Goal: Transaction & Acquisition: Purchase product/service

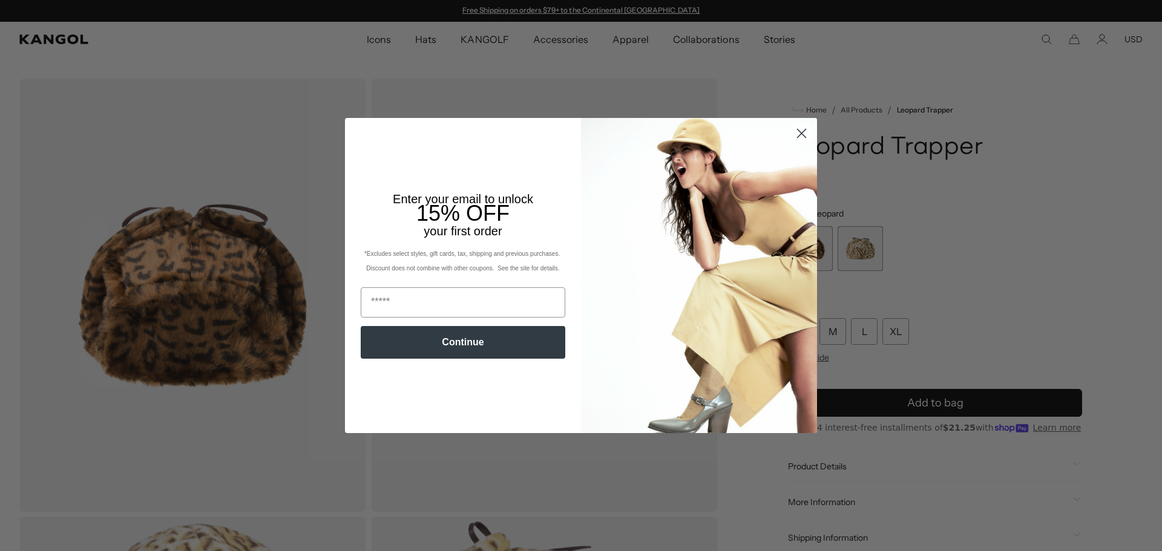
click at [799, 133] on icon "Close dialog" at bounding box center [802, 134] width 8 height 8
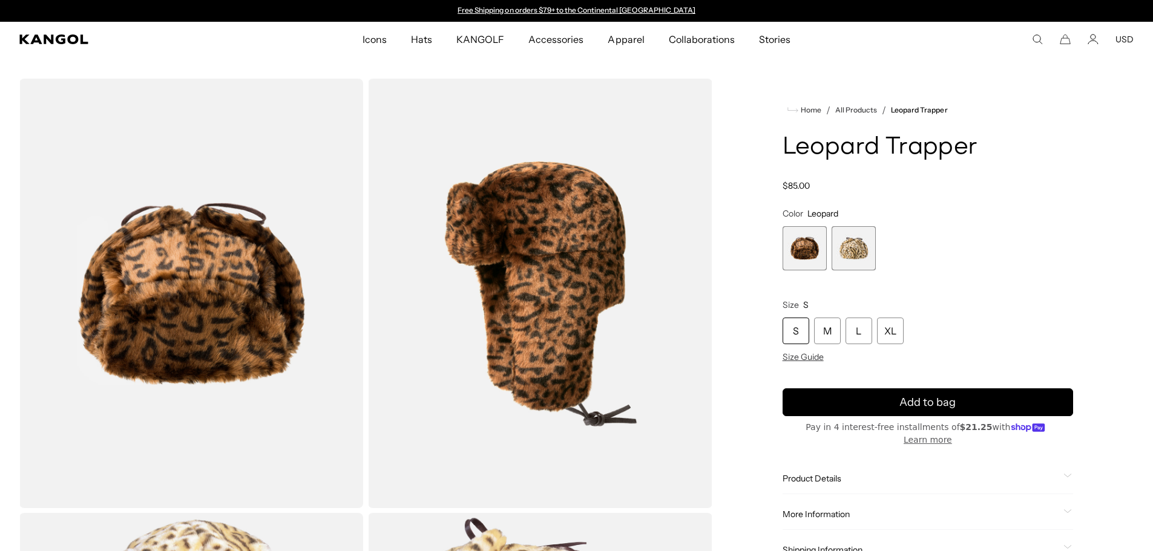
click at [814, 349] on div "S M L XL Size Guide" at bounding box center [928, 340] width 291 height 45
click at [816, 354] on span "Size Guide" at bounding box center [803, 357] width 41 height 11
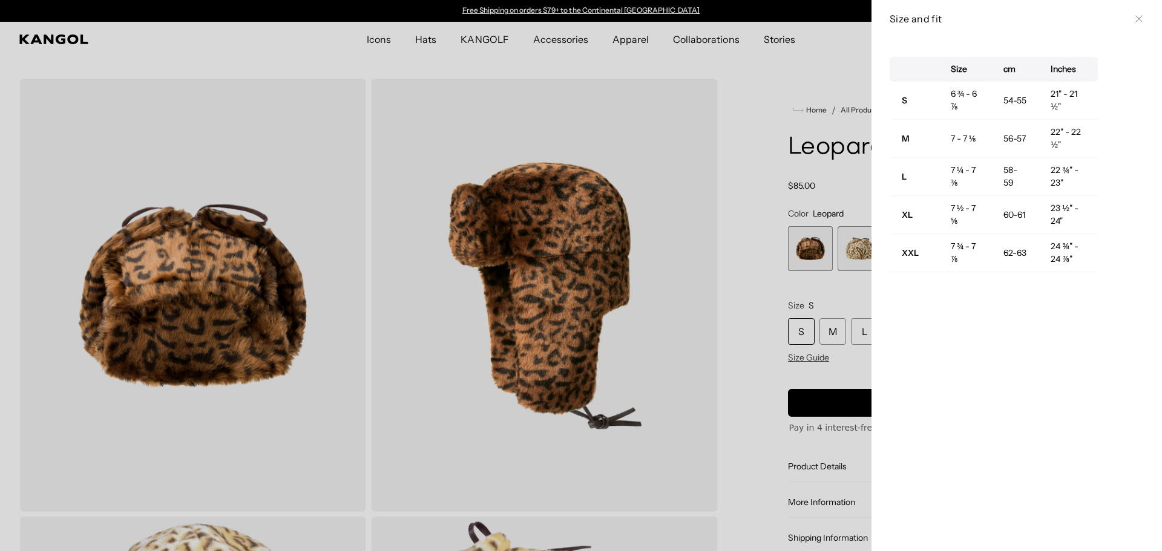
click at [749, 109] on div at bounding box center [581, 275] width 1162 height 551
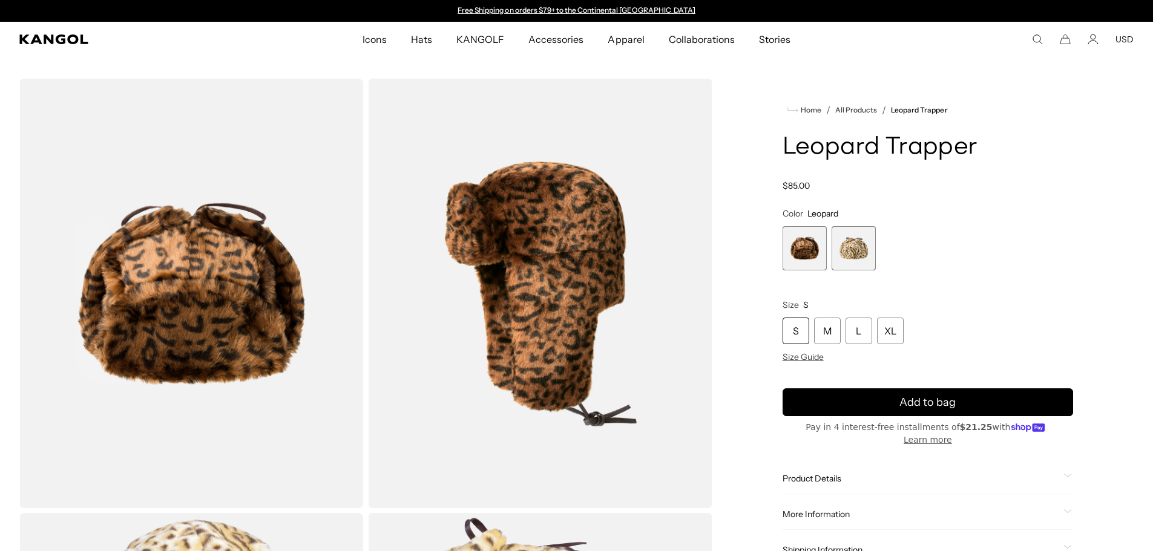
click at [1036, 32] on comp-header "Icons Icons Buckets & Casuals Berets 504s & 507s" at bounding box center [576, 39] width 1153 height 35
click at [1037, 38] on icon "Search here" at bounding box center [1037, 39] width 11 height 11
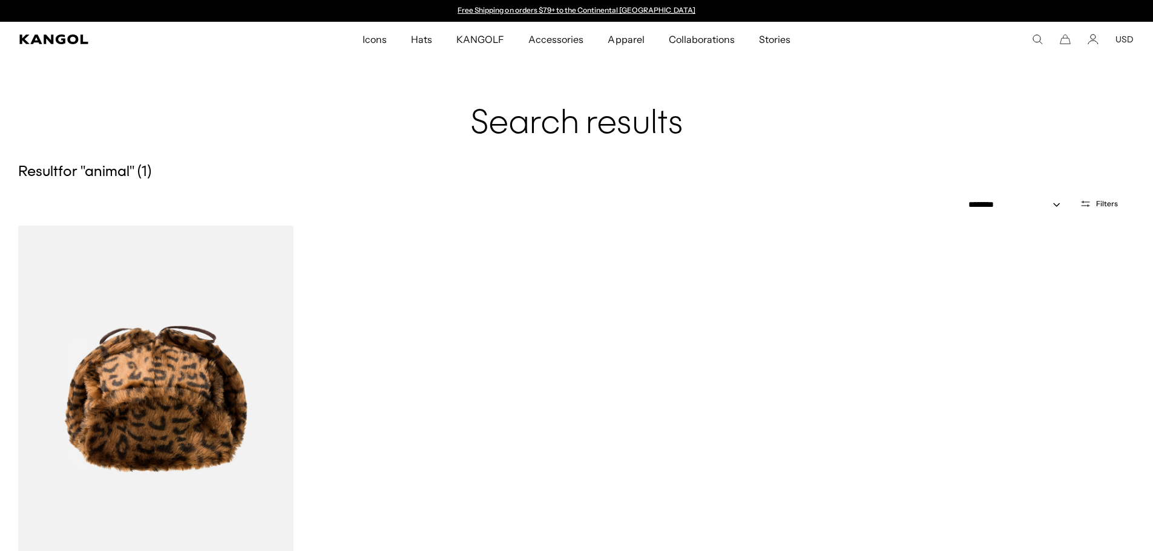
click at [1036, 39] on icon "Search here" at bounding box center [1037, 39] width 11 height 11
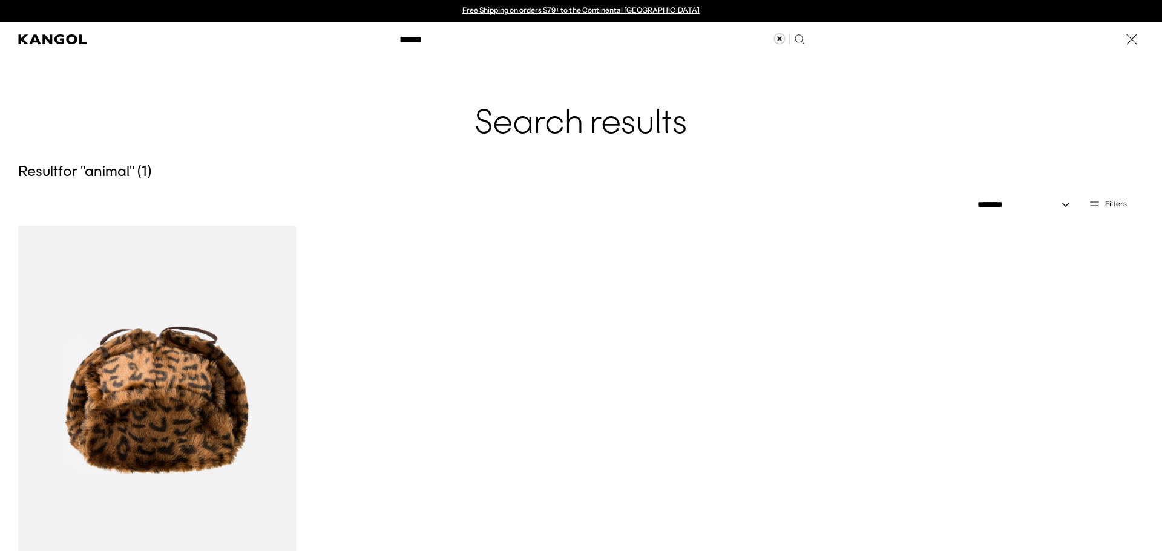
click at [439, 42] on input "******" at bounding box center [601, 39] width 418 height 30
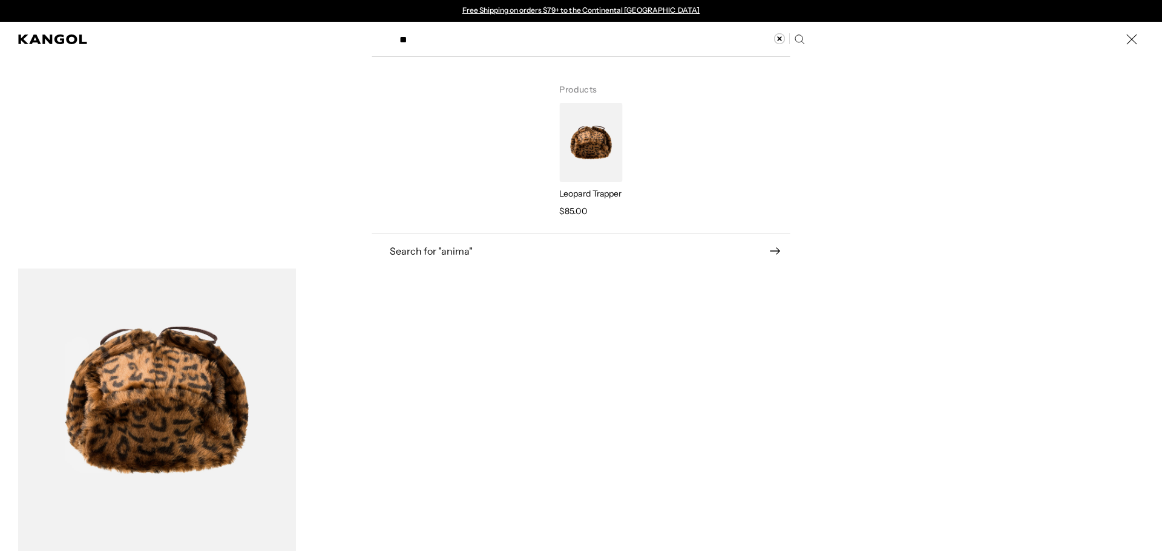
type input "*"
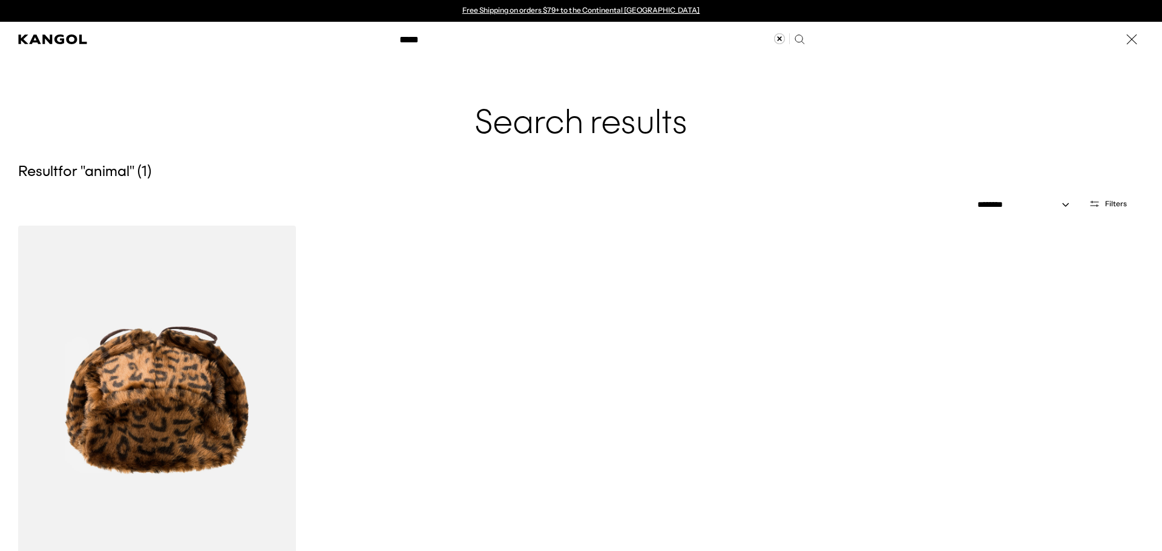
type input "*****"
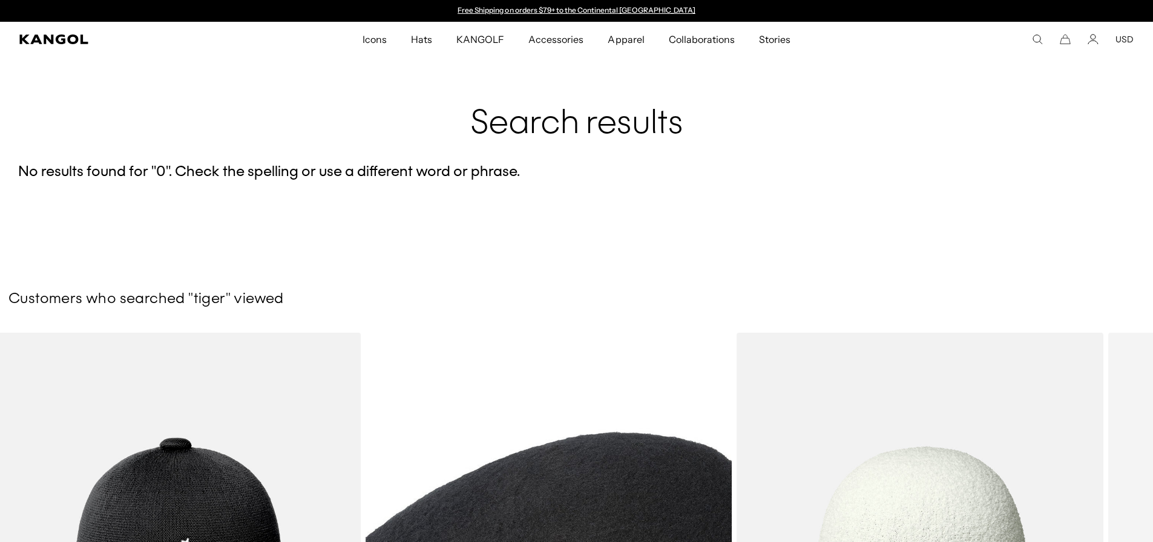
scroll to position [424, 0]
